Goal: Navigation & Orientation: Find specific page/section

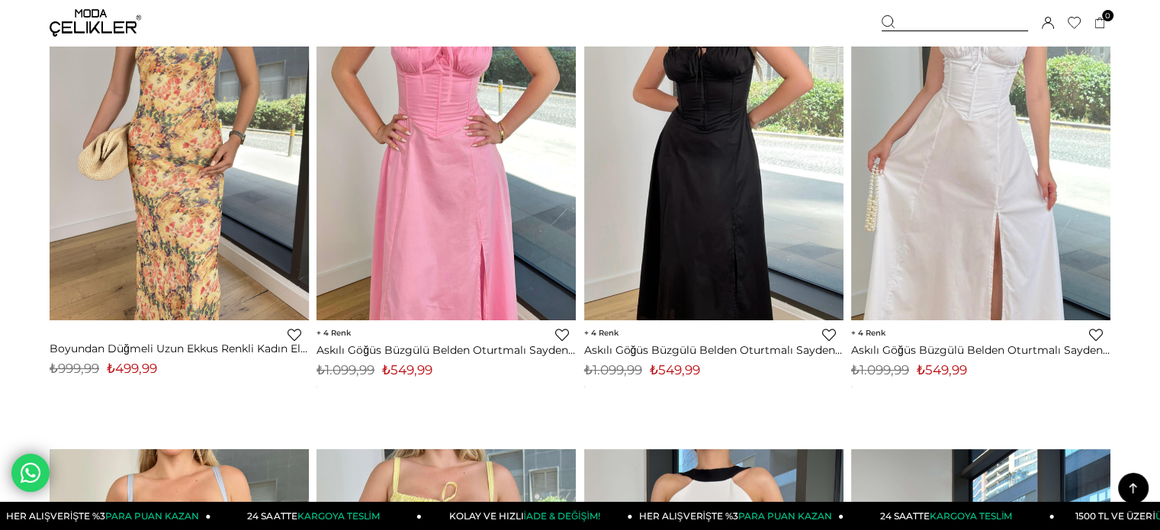
scroll to position [610, 0]
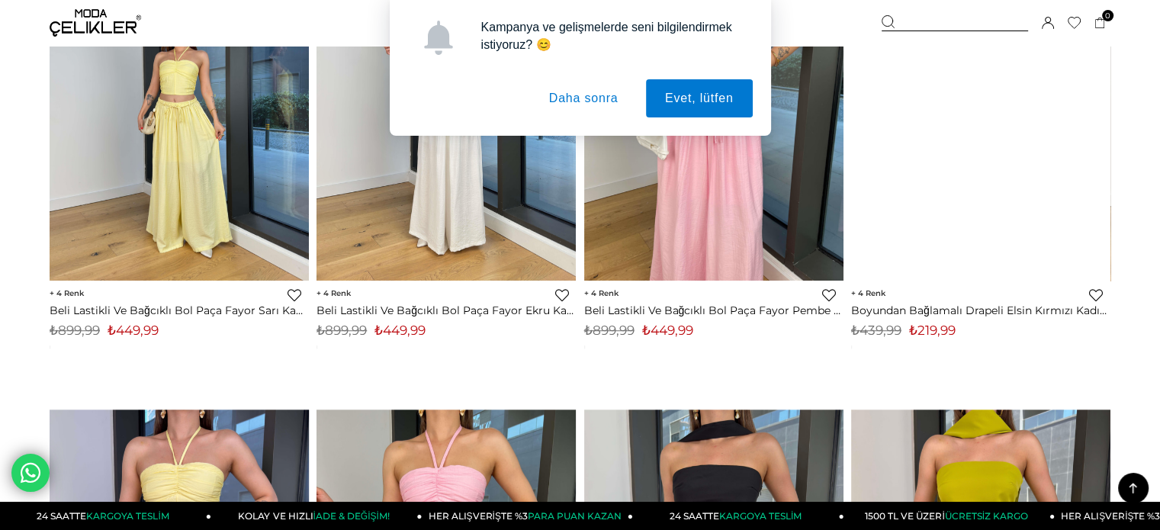
click at [584, 102] on button "Daha sonra" at bounding box center [584, 98] width 108 height 38
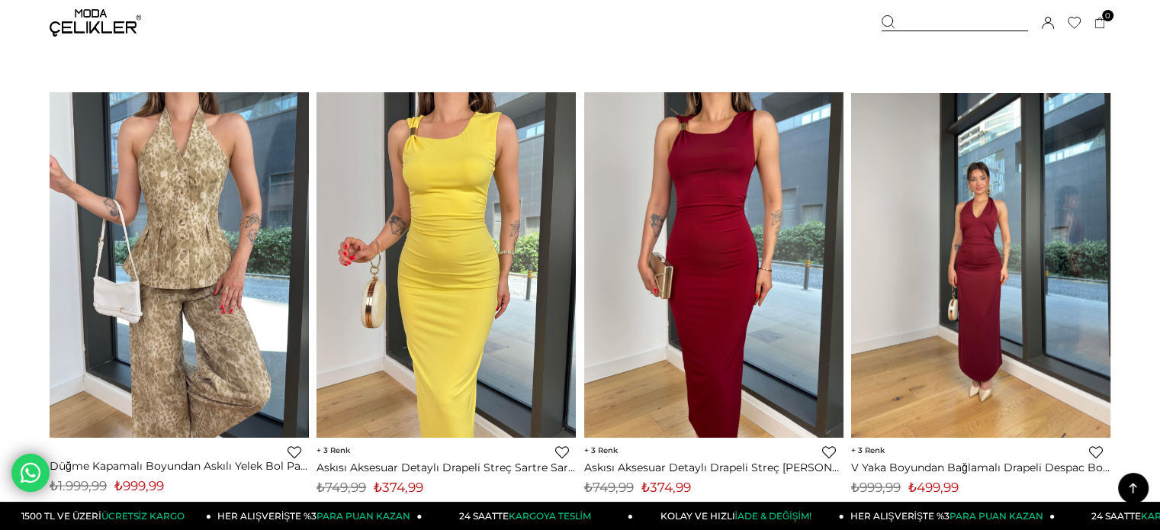
scroll to position [8616, 0]
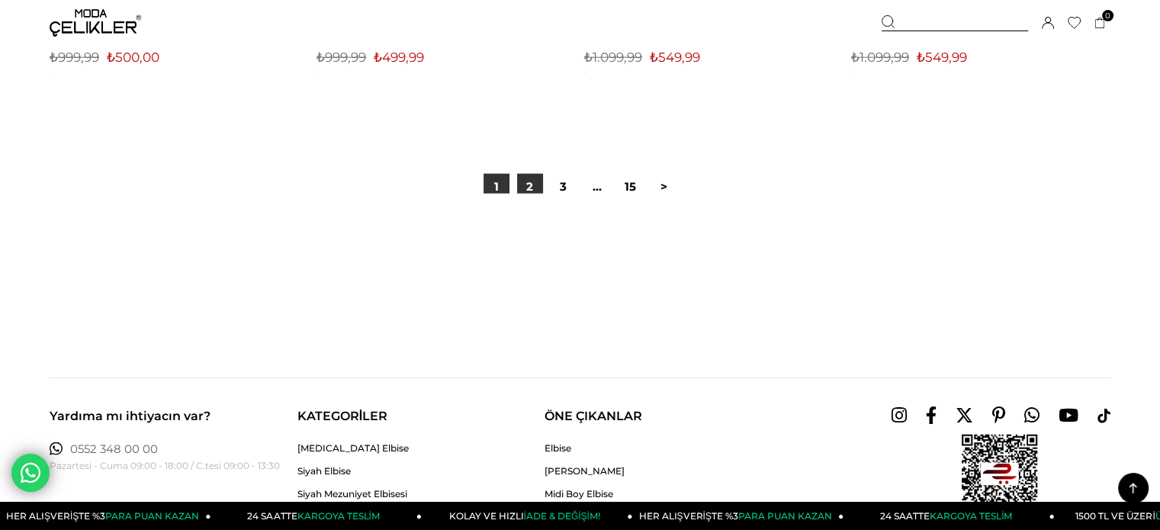
click at [518, 179] on link "2" at bounding box center [530, 187] width 26 height 26
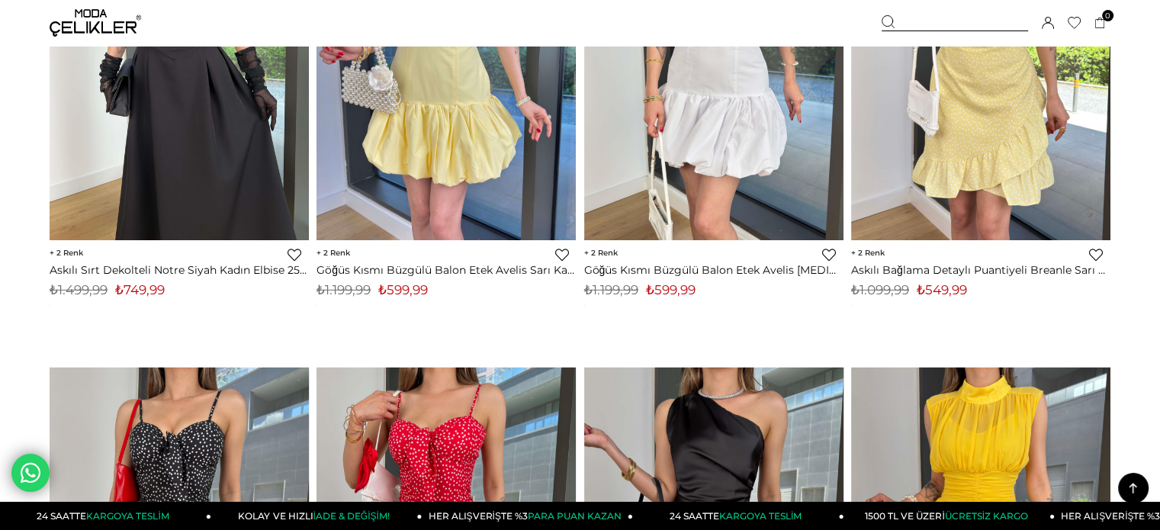
scroll to position [4498, 0]
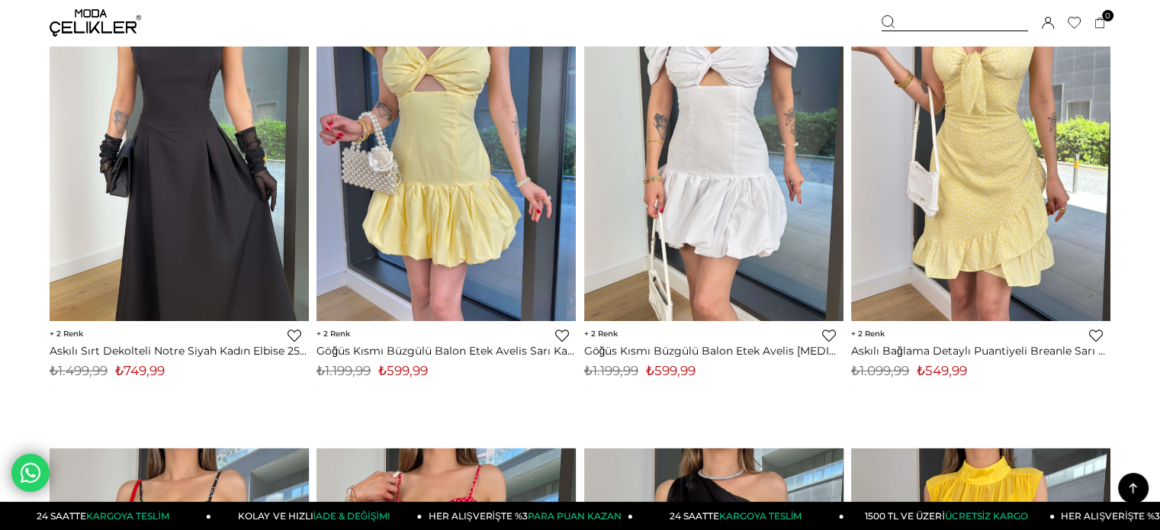
click at [95, 21] on img at bounding box center [95, 22] width 91 height 27
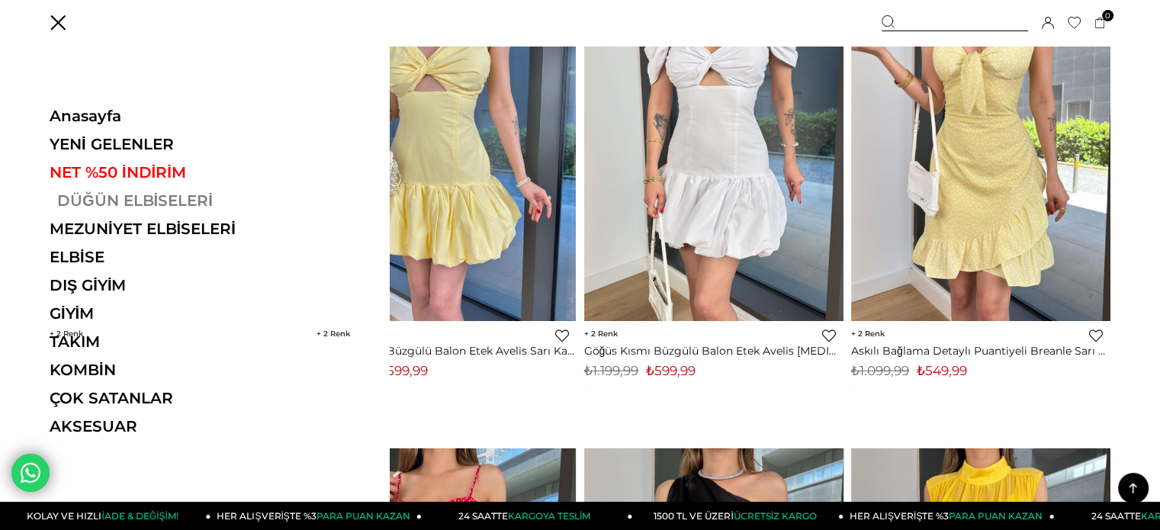
click at [108, 197] on link "DÜĞÜN ELBİSELERİ" at bounding box center [155, 200] width 210 height 18
click at [128, 201] on link "DÜĞÜN ELBİSELERİ" at bounding box center [155, 200] width 210 height 18
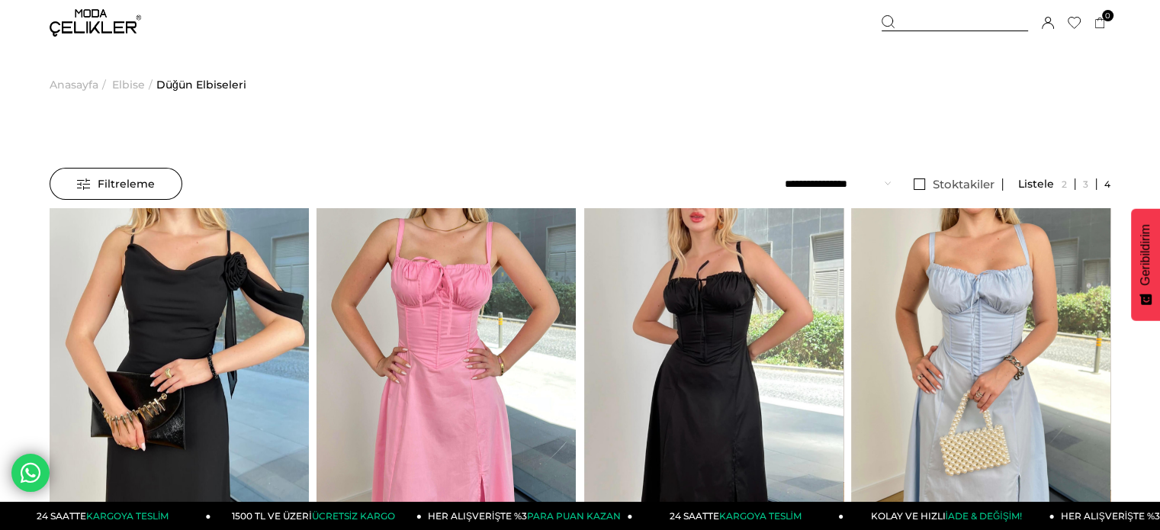
click at [73, 26] on img at bounding box center [95, 22] width 91 height 27
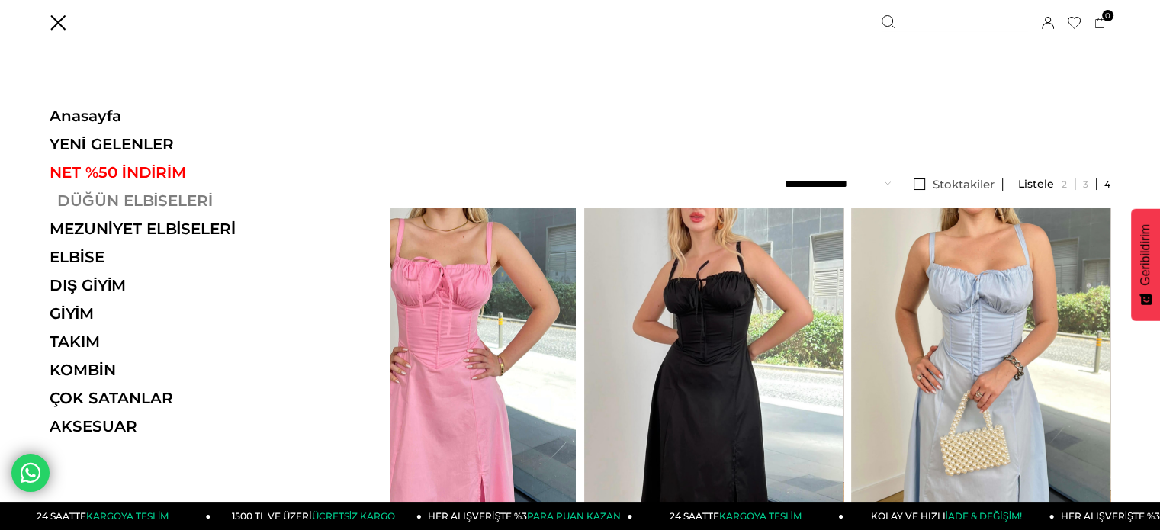
click at [75, 201] on link "DÜĞÜN ELBİSELERİ" at bounding box center [155, 200] width 210 height 18
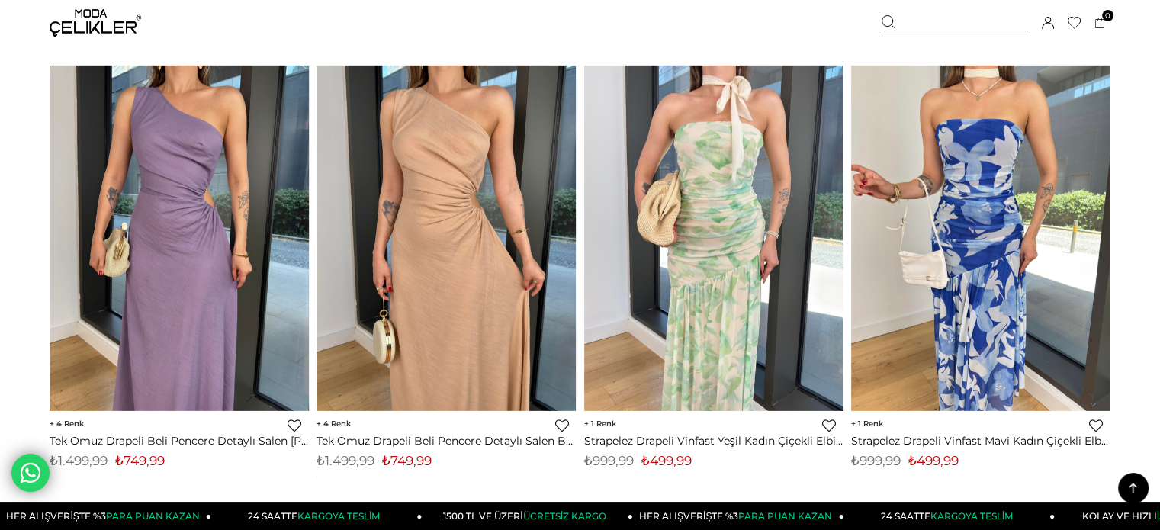
scroll to position [4880, 0]
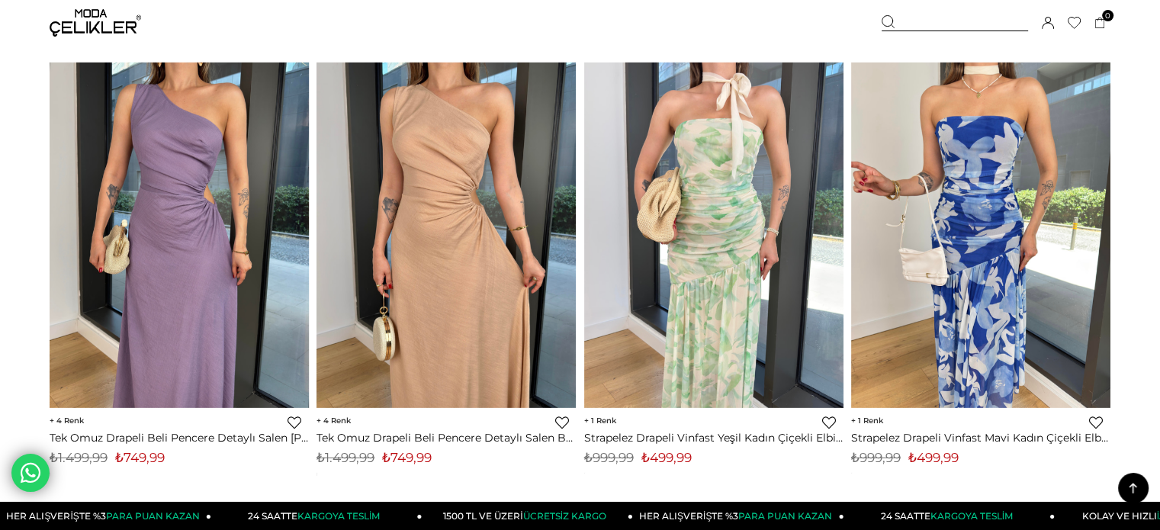
click at [75, 24] on img at bounding box center [95, 22] width 91 height 27
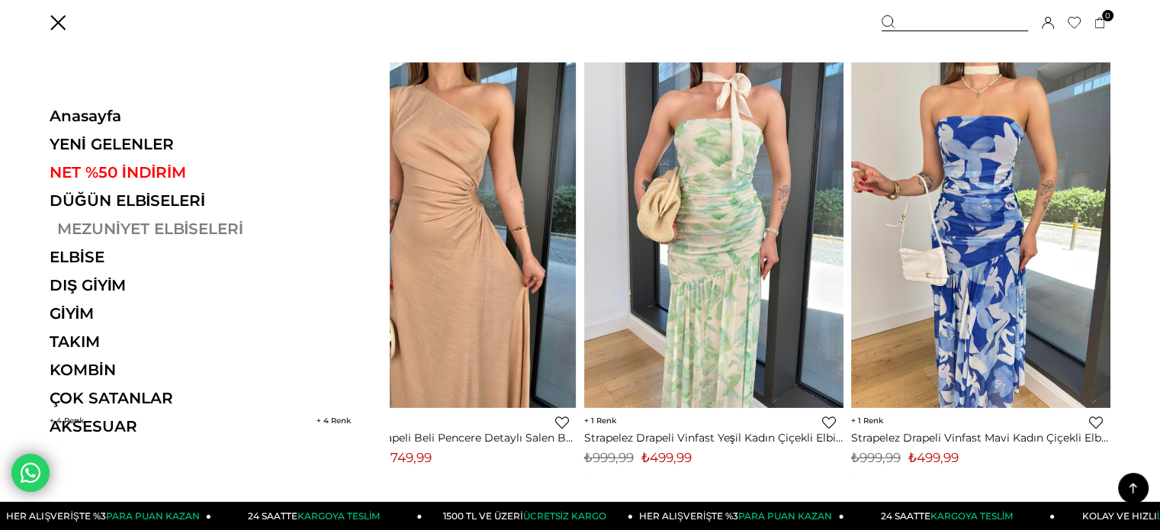
click at [69, 222] on link "MEZUNİYET ELBİSELERİ" at bounding box center [155, 229] width 210 height 18
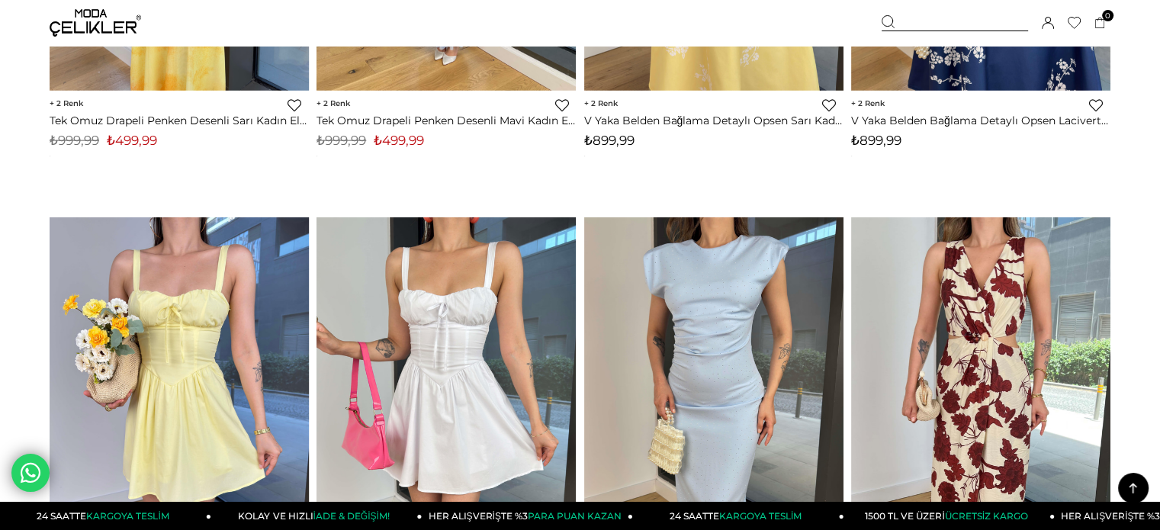
scroll to position [4238, 0]
